Goal: Information Seeking & Learning: Learn about a topic

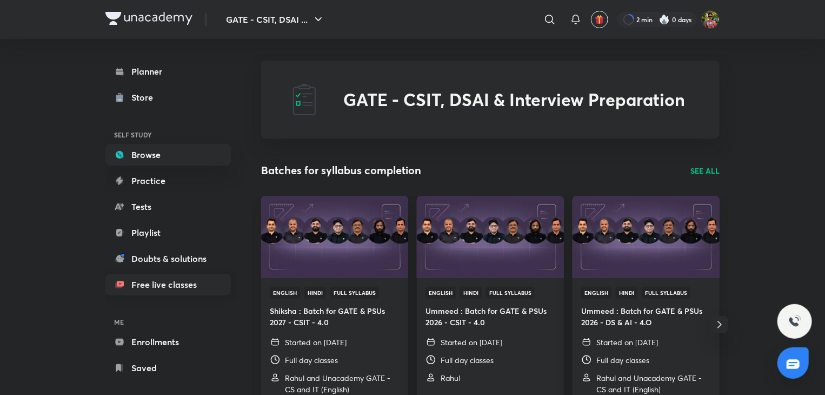
scroll to position [14, 0]
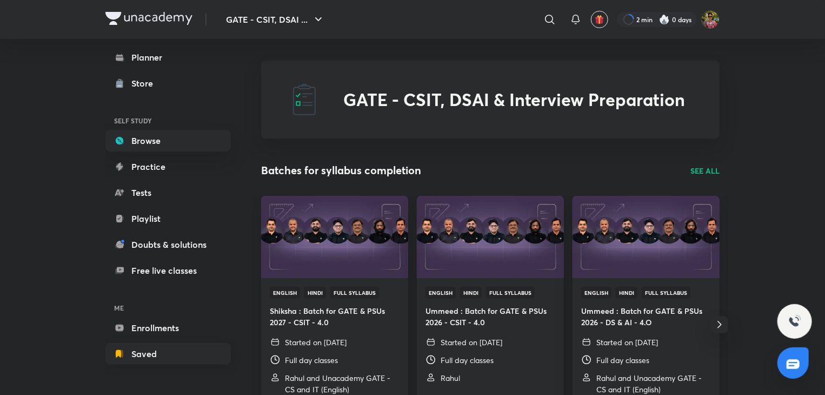
click at [134, 343] on link "Saved" at bounding box center [167, 354] width 125 height 22
click at [138, 337] on link "Enrollments" at bounding box center [167, 328] width 125 height 22
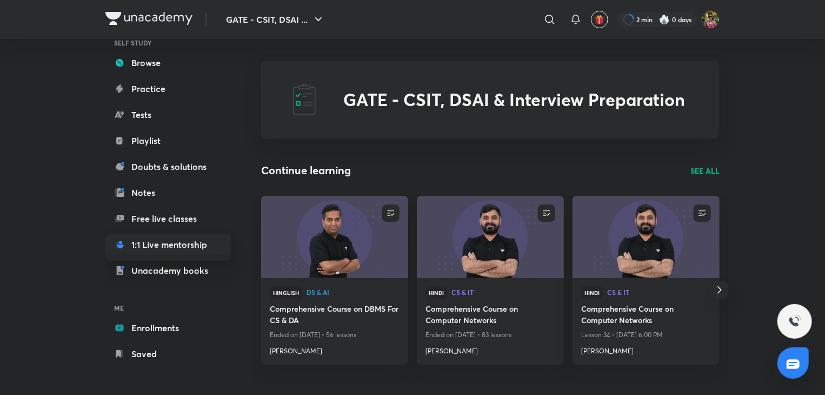
click at [167, 332] on link "Enrollments" at bounding box center [167, 328] width 125 height 22
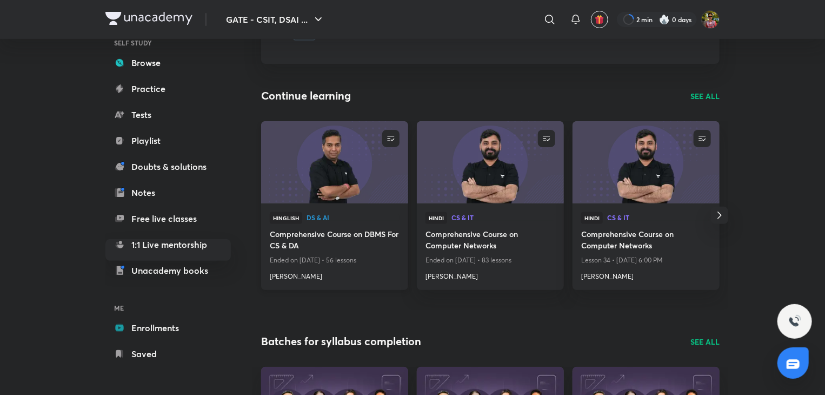
scroll to position [74, 0]
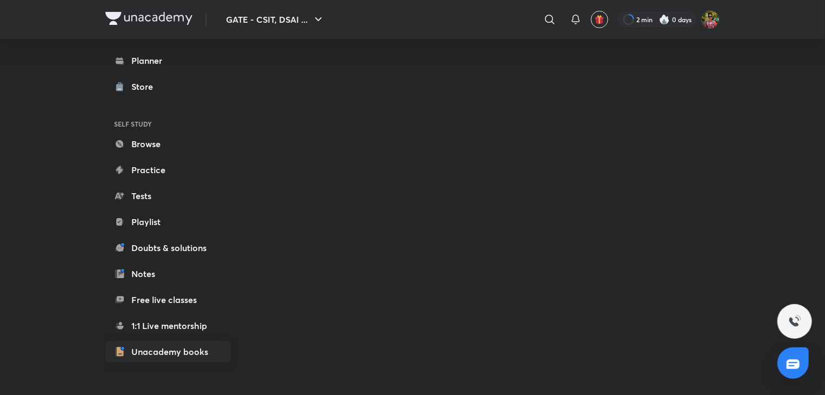
scroll to position [92, 0]
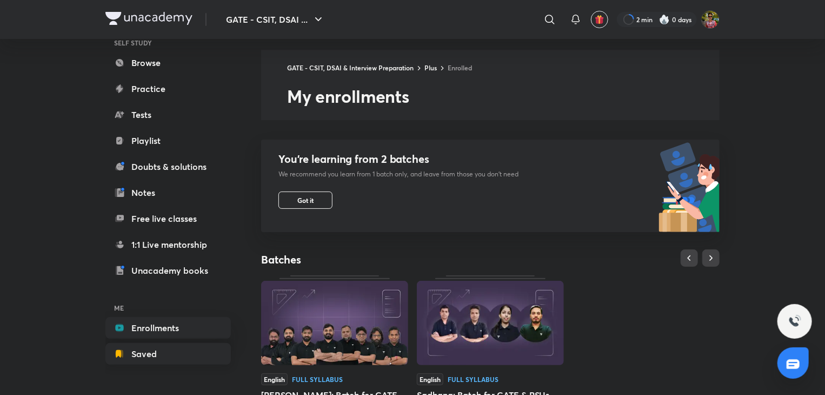
click at [149, 344] on link "Saved" at bounding box center [167, 354] width 125 height 22
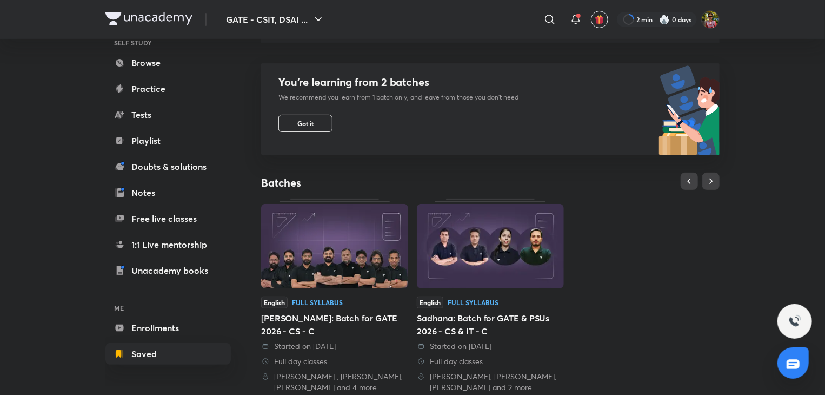
scroll to position [136, 0]
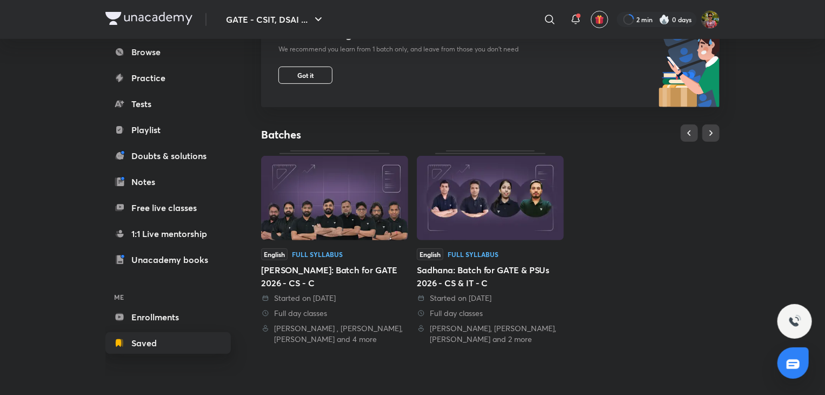
click at [188, 342] on link "Saved" at bounding box center [167, 343] width 125 height 22
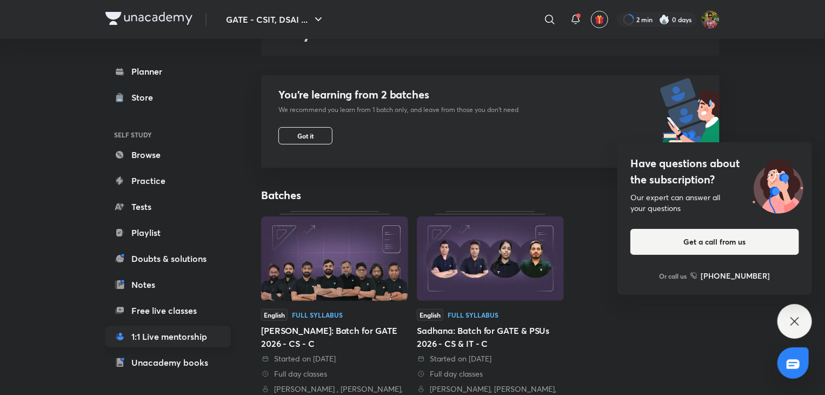
scroll to position [92, 0]
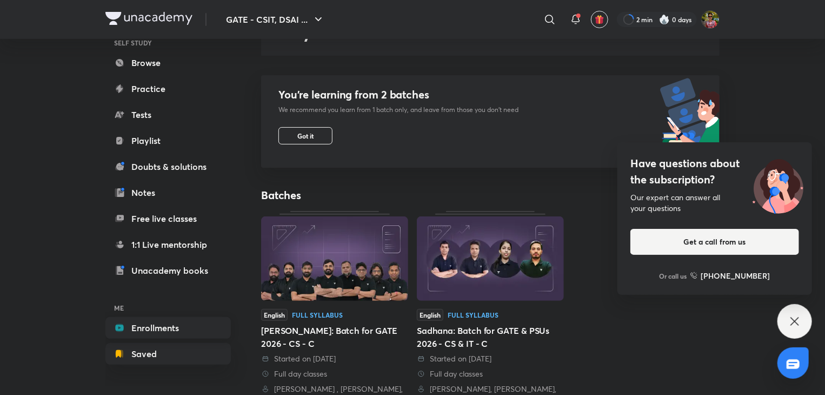
click at [188, 322] on link "Enrollments" at bounding box center [167, 328] width 125 height 22
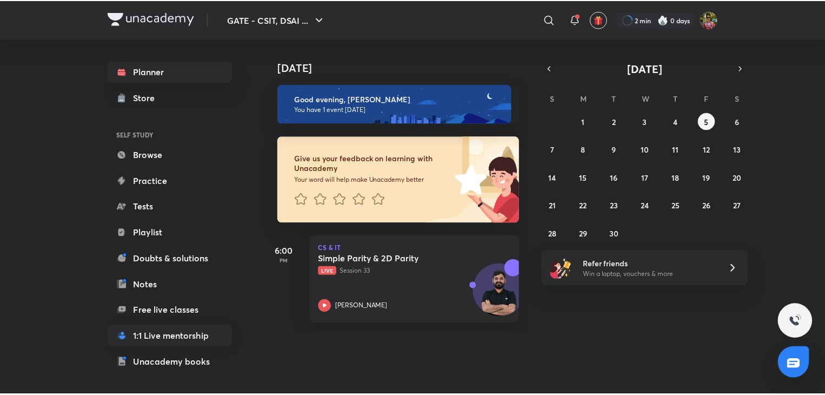
scroll to position [92, 0]
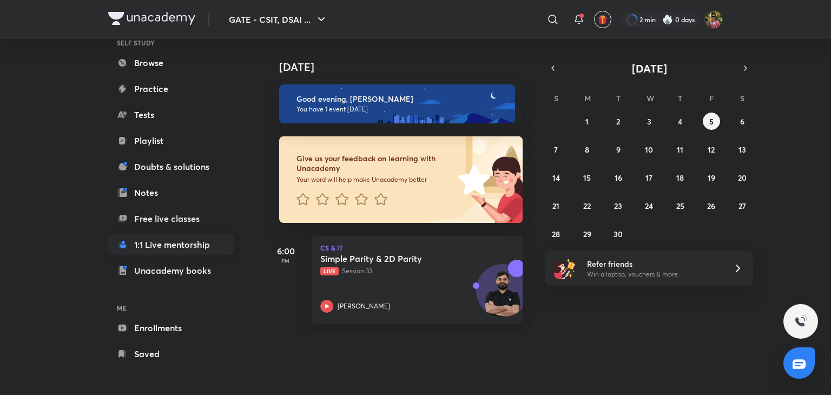
click at [147, 327] on link "Enrollments" at bounding box center [170, 328] width 125 height 22
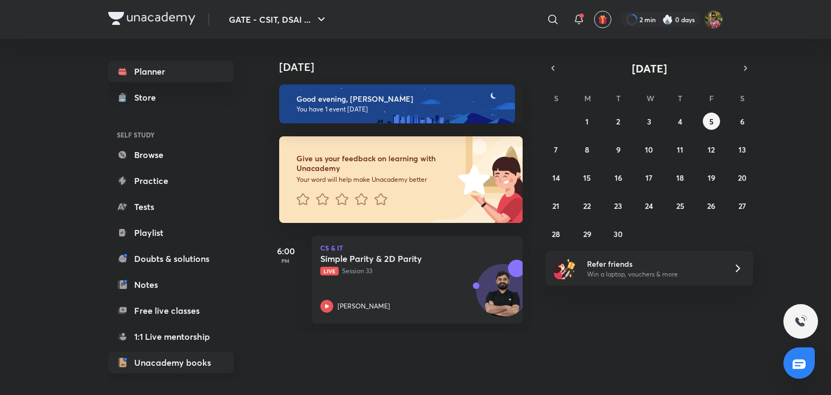
click at [183, 363] on link "Unacademy books" at bounding box center [170, 363] width 125 height 22
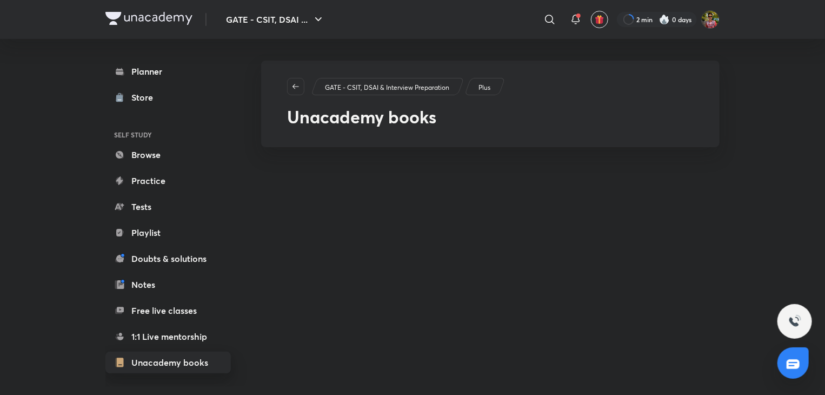
scroll to position [92, 0]
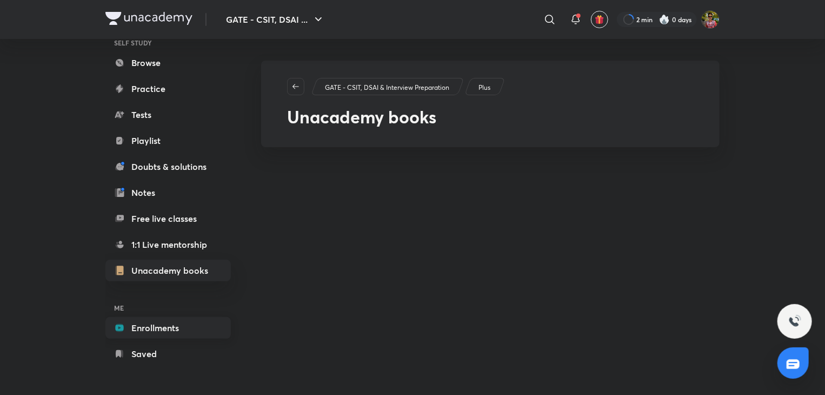
click at [170, 319] on link "Enrollments" at bounding box center [167, 328] width 125 height 22
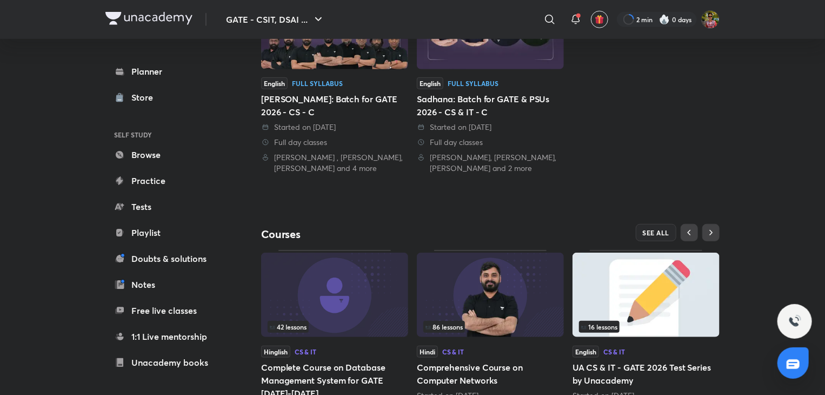
scroll to position [361, 0]
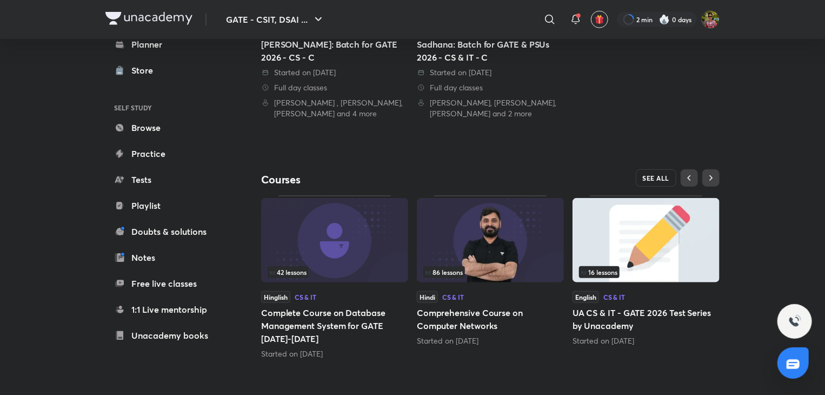
click at [654, 175] on span "SEE ALL" at bounding box center [656, 178] width 27 height 8
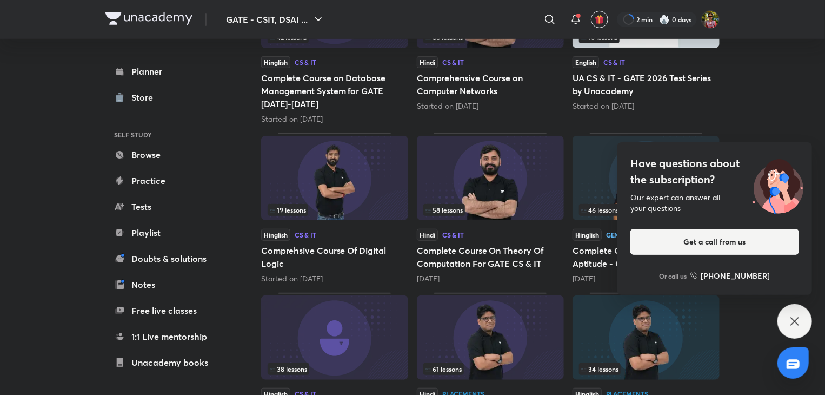
scroll to position [439, 0]
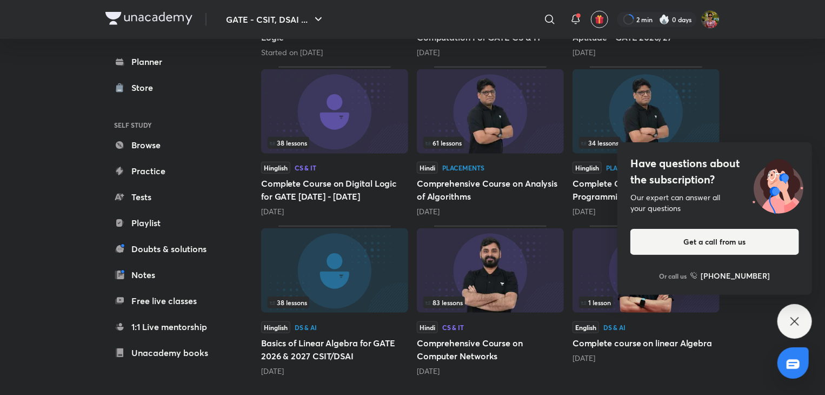
click at [791, 328] on div "Have questions about the subscription? Our expert can answer all your questions…" at bounding box center [795, 321] width 35 height 35
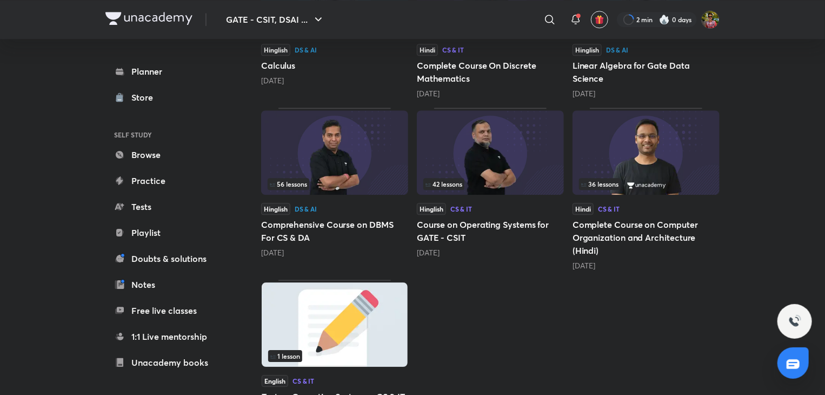
scroll to position [1564, 0]
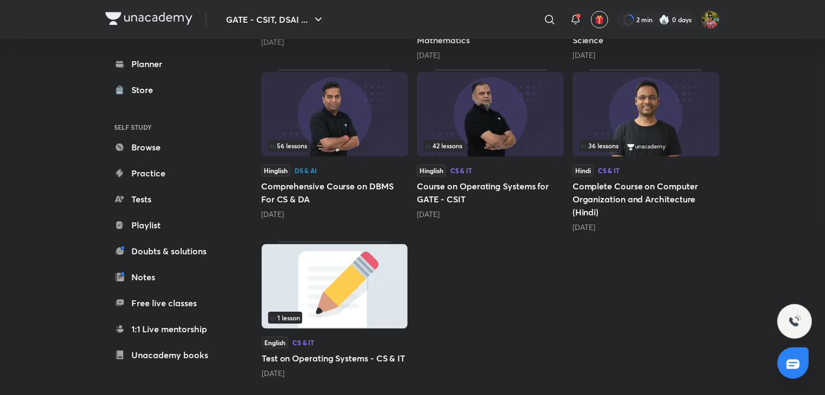
click at [342, 182] on h5 "Comprehensive Course on DBMS For CS & DA" at bounding box center [334, 193] width 147 height 26
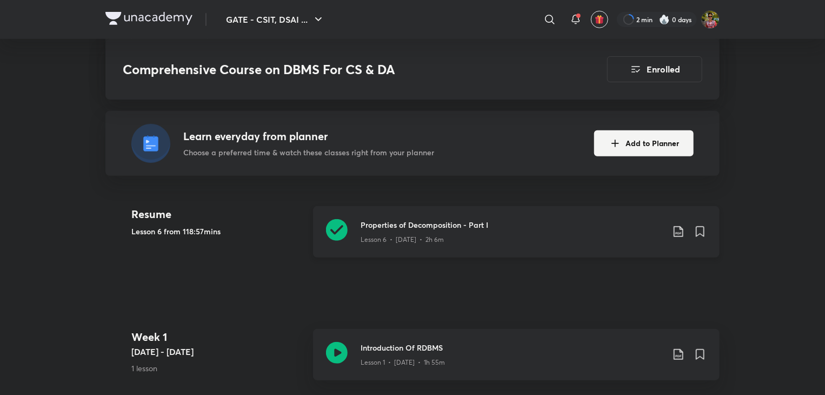
scroll to position [222, 0]
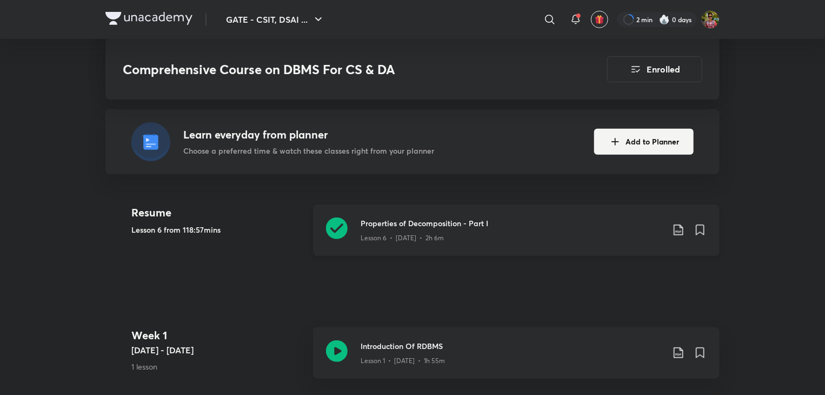
click at [393, 220] on h3 "Properties of Decomposition - Part I" at bounding box center [512, 222] width 303 height 11
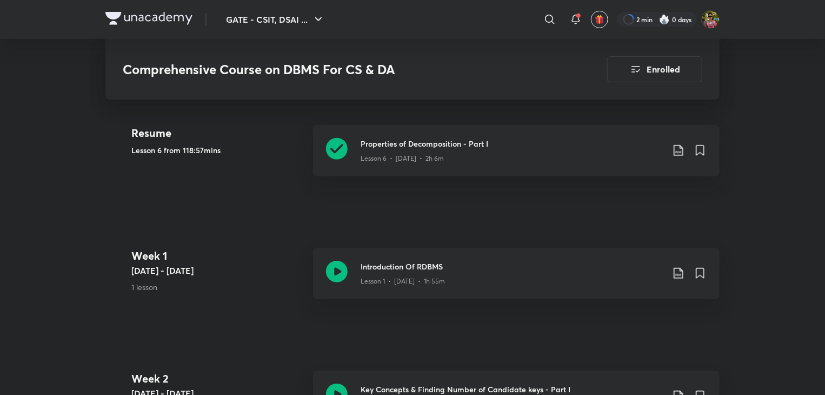
scroll to position [302, 0]
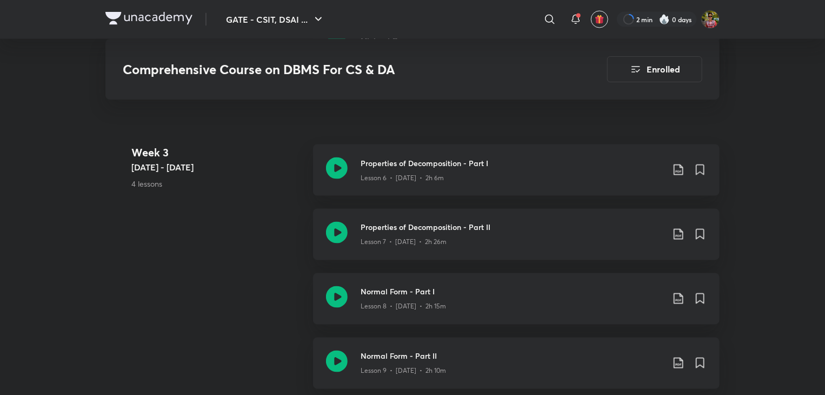
scroll to position [844, 0]
click at [397, 249] on div "Properties of Decomposition - Part II Lesson 7 • [DATE] • 2h 26m" at bounding box center [516, 234] width 407 height 51
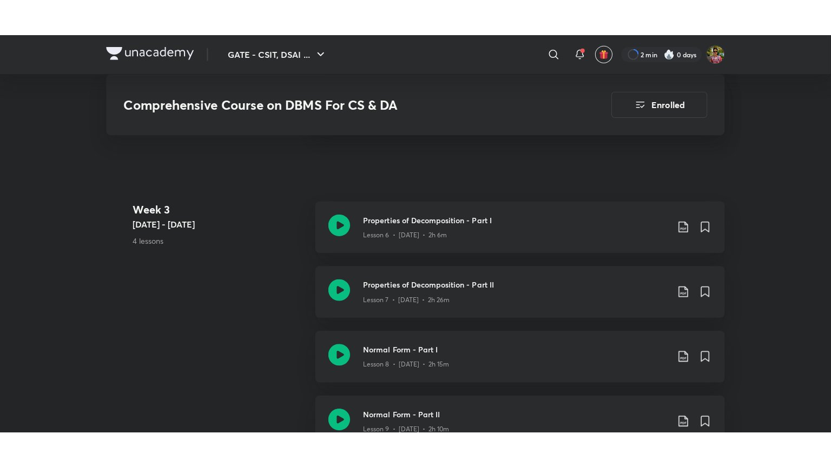
scroll to position [823, 0]
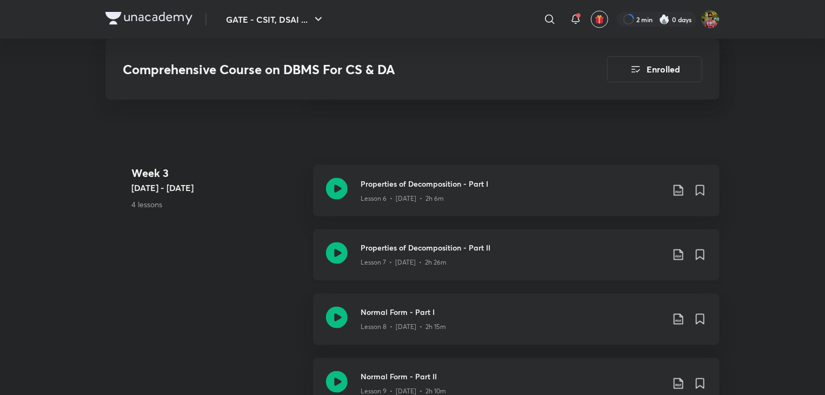
click at [344, 240] on div "Properties of Decomposition - Part II Lesson 7 • [DATE] • 2h 26m" at bounding box center [516, 254] width 407 height 51
